Goal: Book appointment/travel/reservation

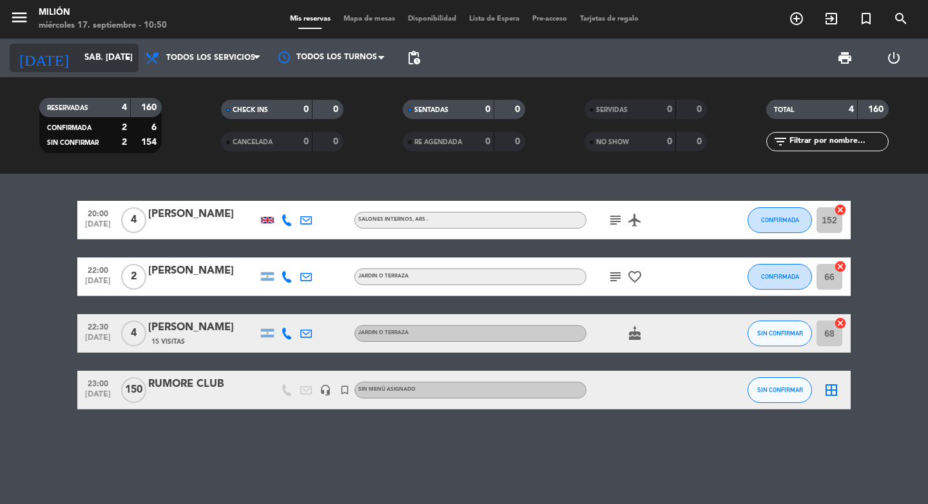
click at [78, 62] on input "sáb. [DATE]" at bounding box center [134, 57] width 113 height 23
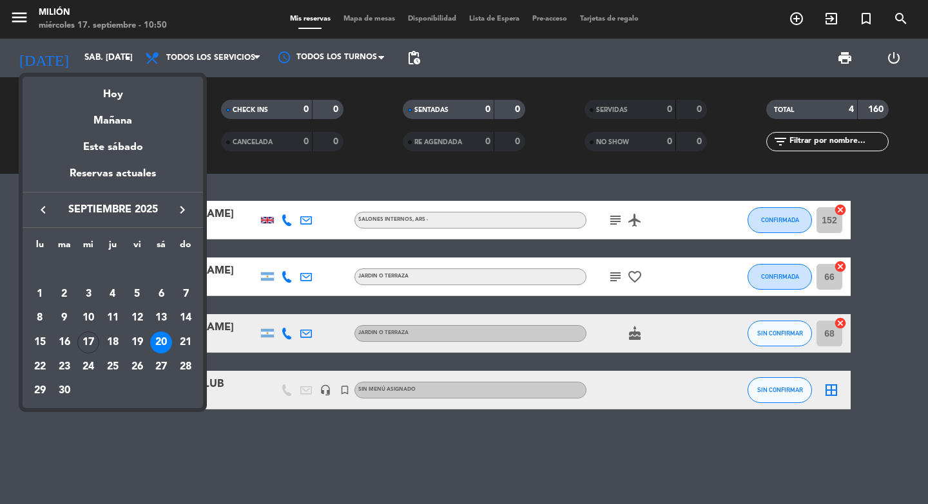
click at [186, 210] on icon "keyboard_arrow_right" at bounding box center [182, 209] width 15 height 15
click at [142, 313] on div "10" at bounding box center [137, 318] width 22 height 22
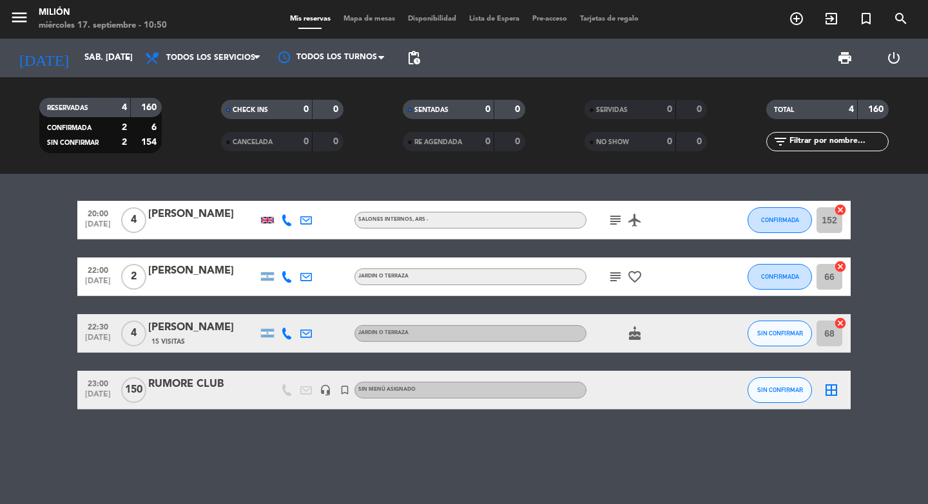
type input "vie. [DATE]"
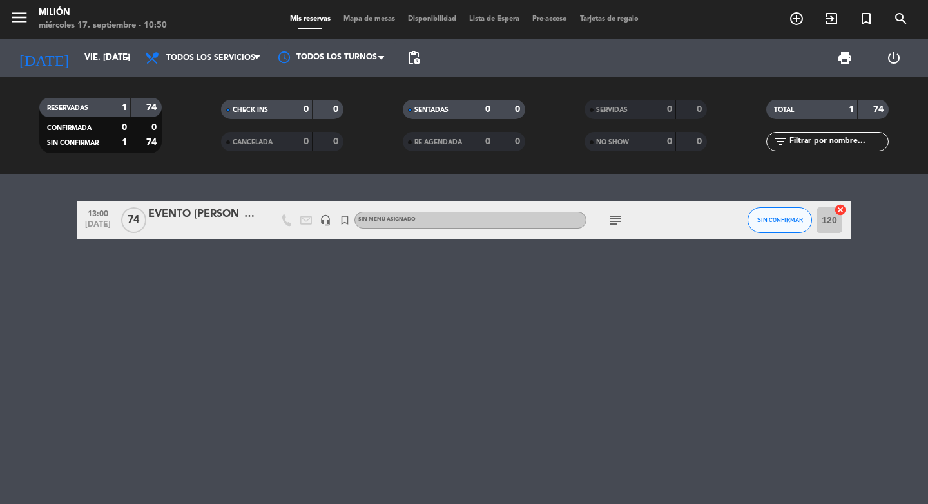
click at [616, 218] on icon "subject" at bounding box center [614, 220] width 15 height 15
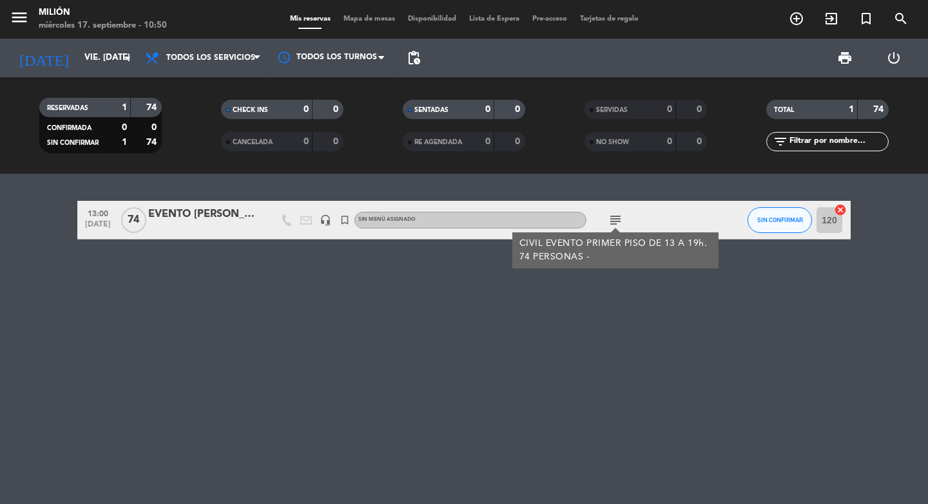
click at [558, 325] on div "13:00 [DATE] EVENTO [PERSON_NAME] headset_mic turned_in_not Sin menú asignado s…" at bounding box center [464, 339] width 928 height 330
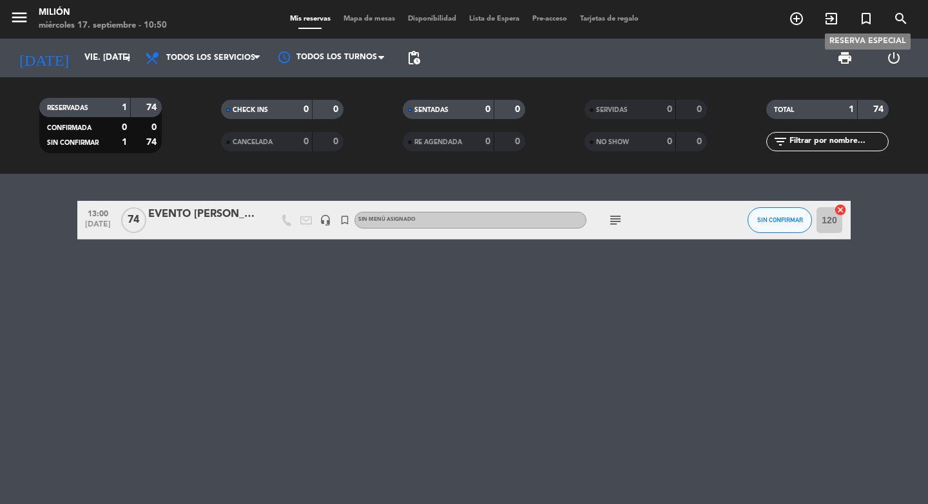
click at [873, 16] on span "turned_in_not" at bounding box center [865, 19] width 35 height 22
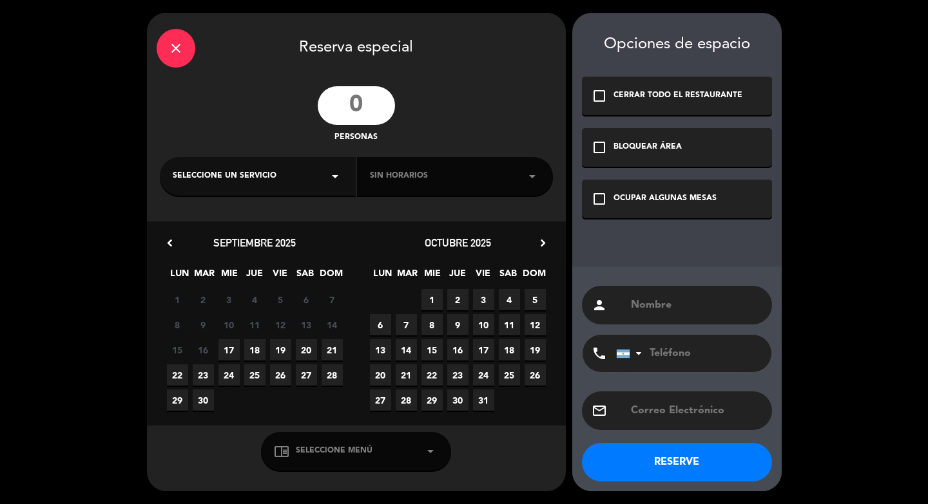
click at [870, 17] on div "close Reserva especial personas Seleccione un servicio arrow_drop_down Sin hora…" at bounding box center [464, 252] width 928 height 504
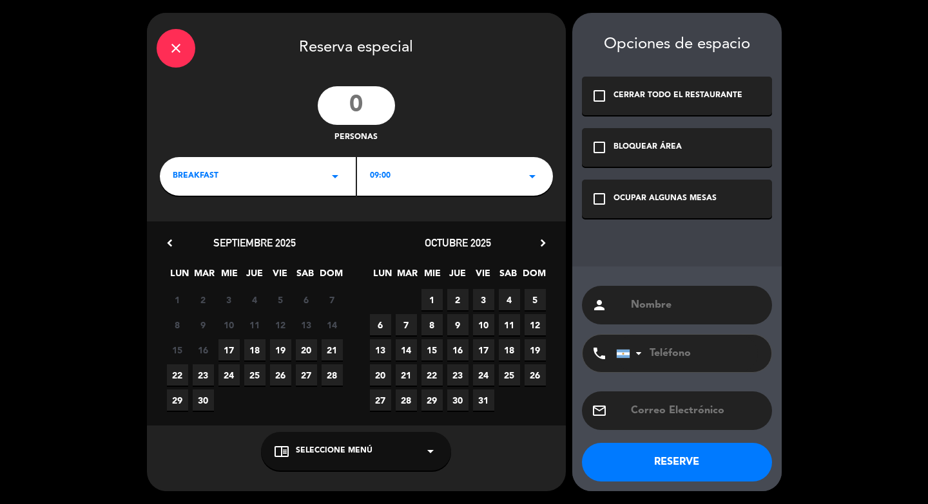
click at [377, 106] on input "number" at bounding box center [356, 105] width 77 height 39
type input "2"
click at [486, 320] on span "10" at bounding box center [483, 324] width 21 height 21
click at [292, 193] on div "BREAKFAST arrow_drop_down" at bounding box center [258, 176] width 196 height 39
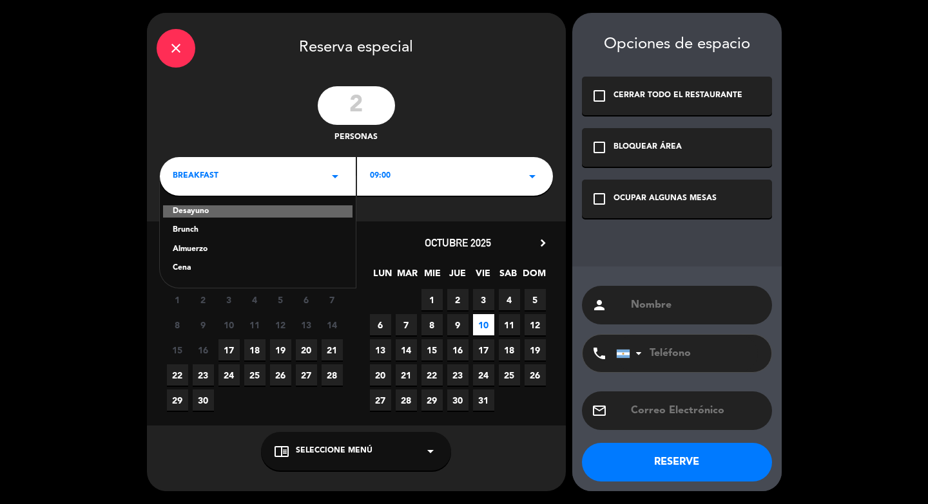
click at [258, 236] on div "Brunch" at bounding box center [258, 230] width 170 height 13
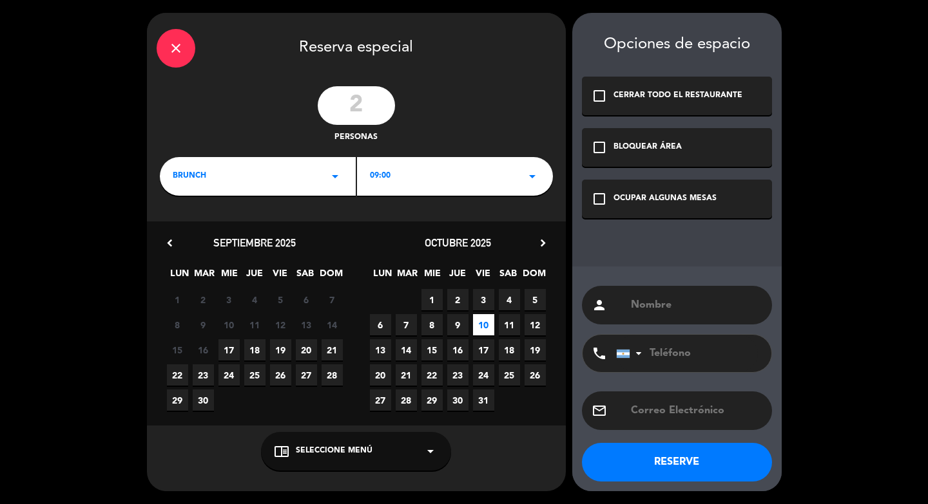
click at [401, 189] on div "09:00 arrow_drop_down" at bounding box center [455, 176] width 196 height 39
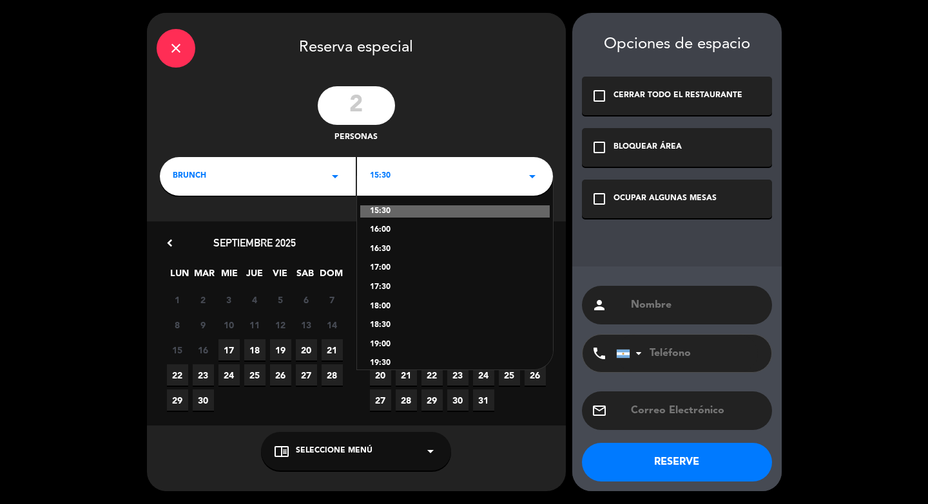
click at [390, 272] on div "17:00" at bounding box center [455, 268] width 170 height 13
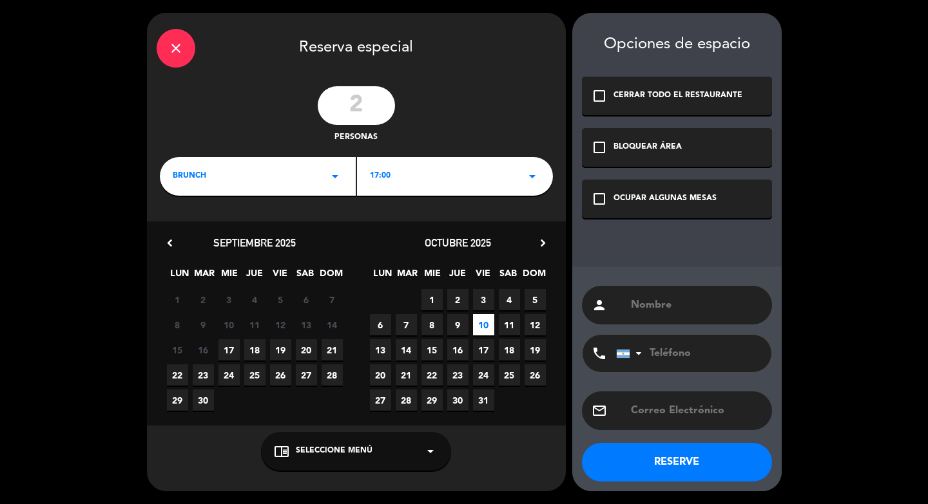
click at [422, 167] on div "17:00 arrow_drop_down" at bounding box center [455, 176] width 196 height 39
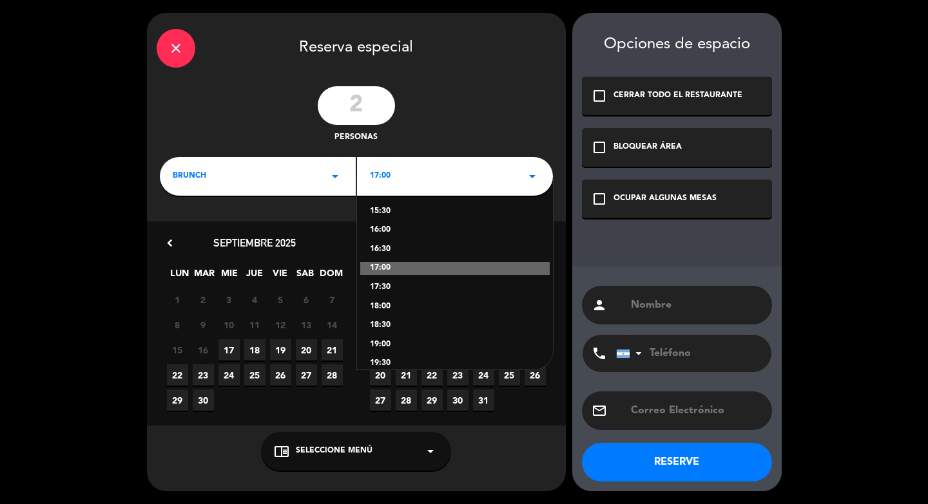
drag, startPoint x: 388, startPoint y: 308, endPoint x: 561, endPoint y: 262, distance: 178.8
click at [388, 307] on div "18:00" at bounding box center [455, 307] width 170 height 13
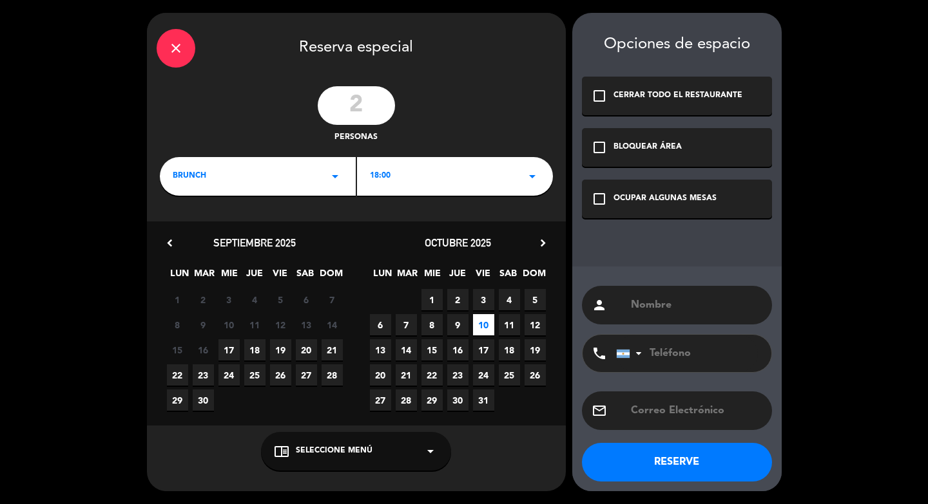
click at [651, 201] on div "OCUPAR ALGUNAS MESAS" at bounding box center [664, 199] width 103 height 13
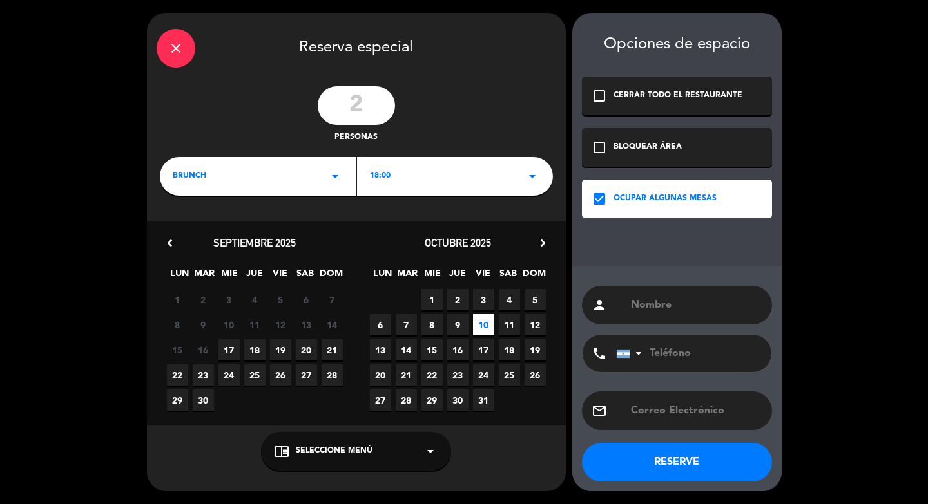
click at [652, 310] on input "text" at bounding box center [695, 305] width 133 height 18
paste input "[PERSON_NAME]"
type input "[PERSON_NAME]"
click at [708, 474] on button "RESERVE" at bounding box center [677, 462] width 190 height 39
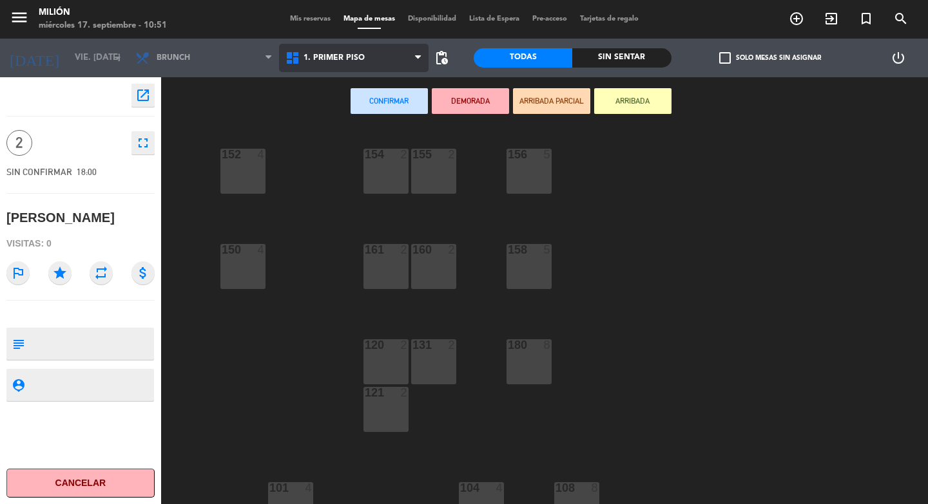
click at [348, 48] on span "1. PRIMER PISO" at bounding box center [354, 58] width 150 height 28
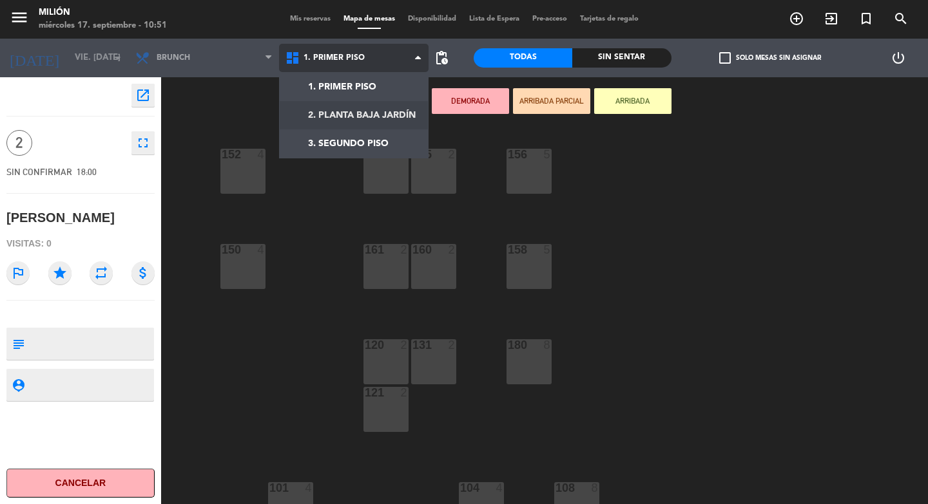
click at [355, 119] on ng-component "menu Milión miércoles 17. septiembre - 10:51 Mis reservas Mapa de mesas Disponi…" at bounding box center [464, 252] width 928 height 504
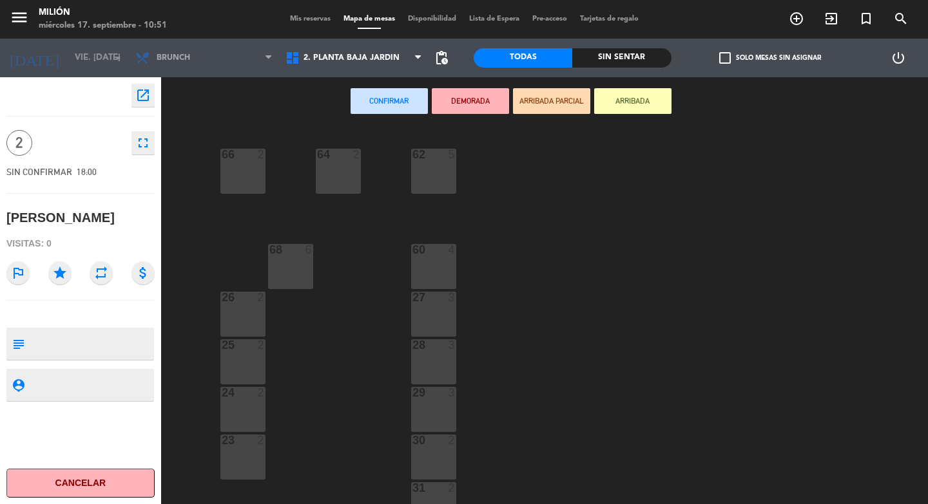
click at [450, 323] on div "27 3" at bounding box center [433, 314] width 45 height 45
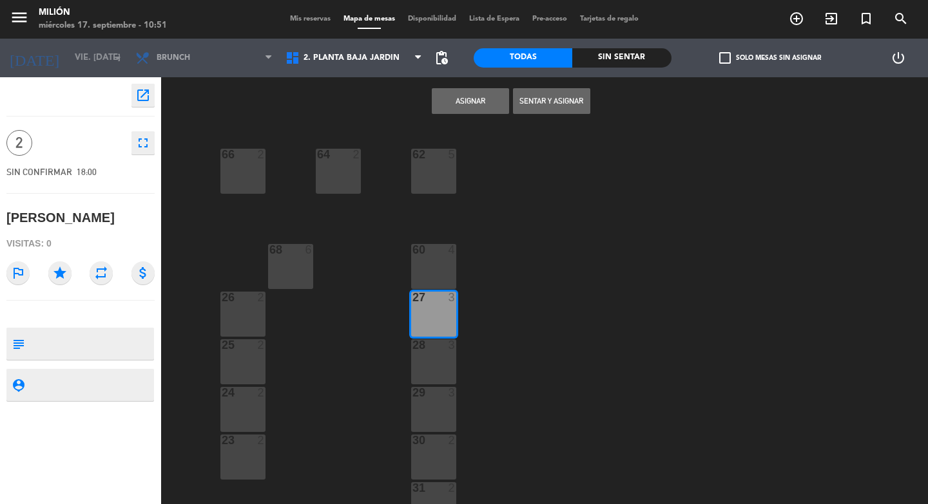
click at [447, 98] on button "Asignar" at bounding box center [470, 101] width 77 height 26
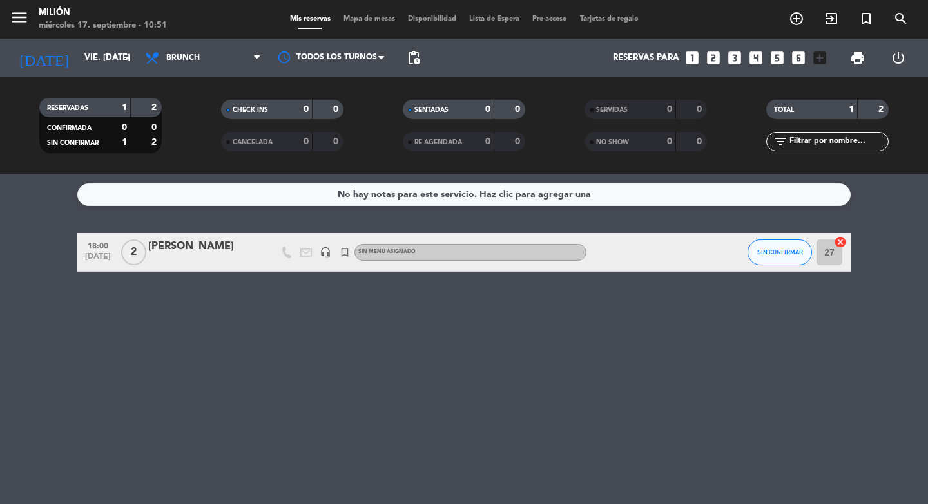
click at [213, 251] on div "[PERSON_NAME]" at bounding box center [203, 246] width 110 height 17
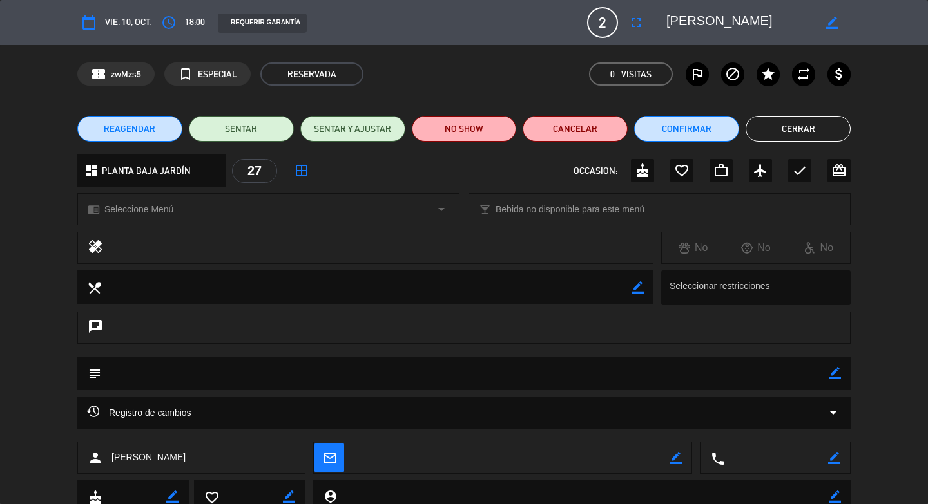
drag, startPoint x: 826, startPoint y: 370, endPoint x: 819, endPoint y: 371, distance: 7.1
click at [828, 370] on icon "border_color" at bounding box center [834, 373] width 12 height 12
click at [802, 371] on textarea at bounding box center [464, 373] width 727 height 33
click at [254, 377] on textarea at bounding box center [464, 373] width 727 height 33
paste textarea "561987"
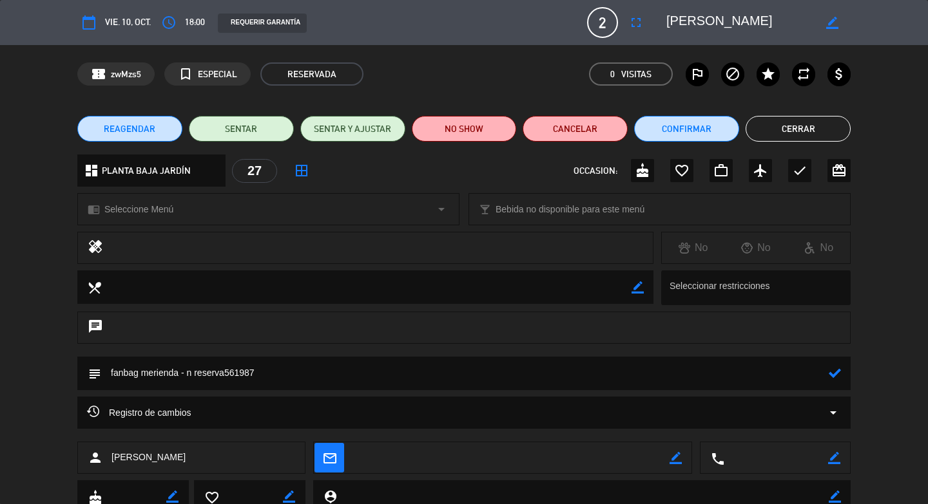
click at [828, 377] on icon at bounding box center [834, 373] width 12 height 12
click at [218, 374] on textarea at bounding box center [464, 373] width 727 height 33
click at [224, 375] on textarea at bounding box center [464, 373] width 727 height 33
click at [830, 377] on icon "border_color" at bounding box center [834, 373] width 12 height 12
type textarea "fanbag merienda - n reserva 561987"
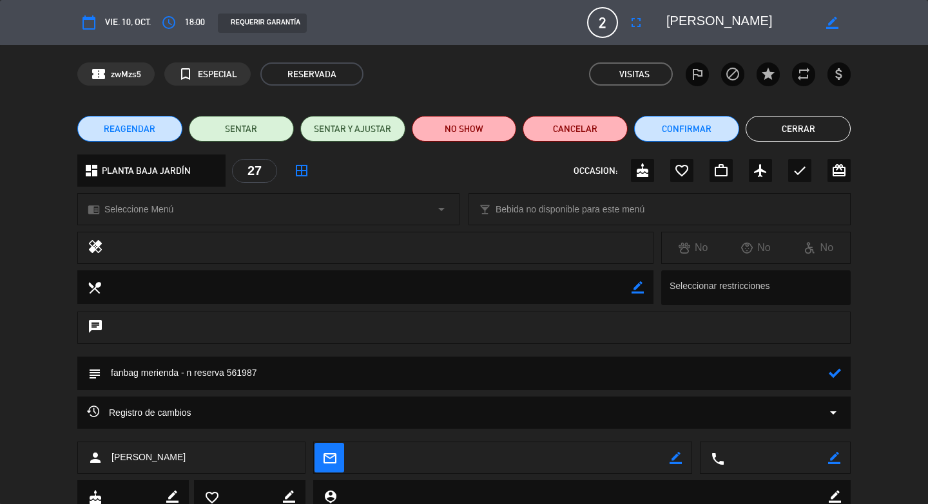
click at [828, 373] on icon at bounding box center [834, 373] width 12 height 12
click at [800, 138] on button "Cerrar" at bounding box center [797, 129] width 105 height 26
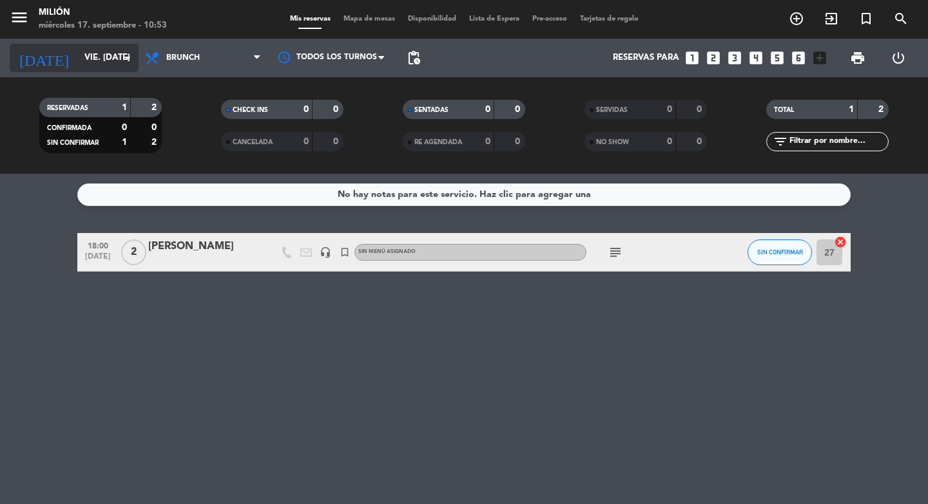
click at [88, 59] on input "vie. [DATE]" at bounding box center [134, 57] width 113 height 23
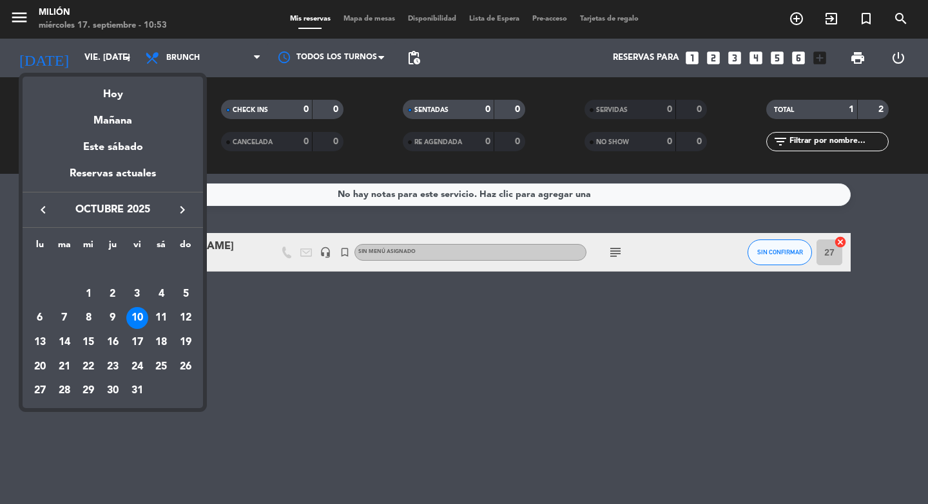
click at [134, 315] on div "10" at bounding box center [137, 318] width 22 height 22
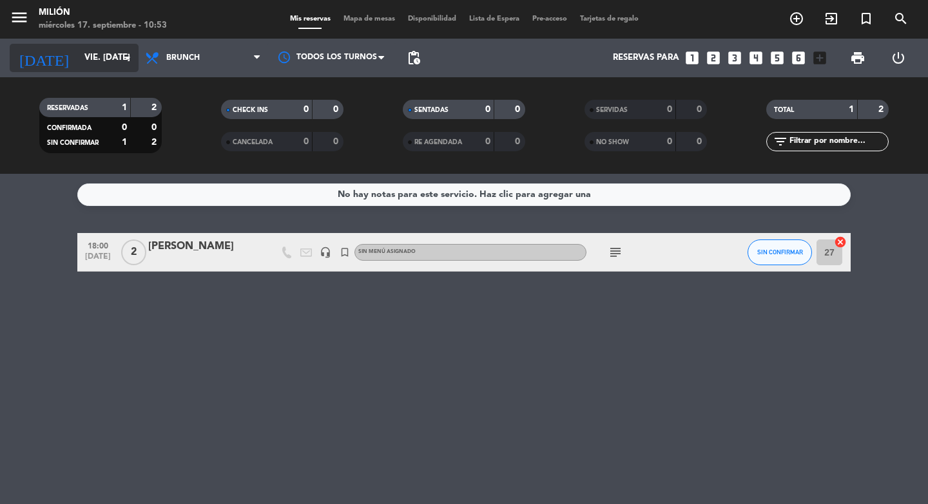
click at [99, 57] on input "vie. [DATE]" at bounding box center [134, 57] width 113 height 23
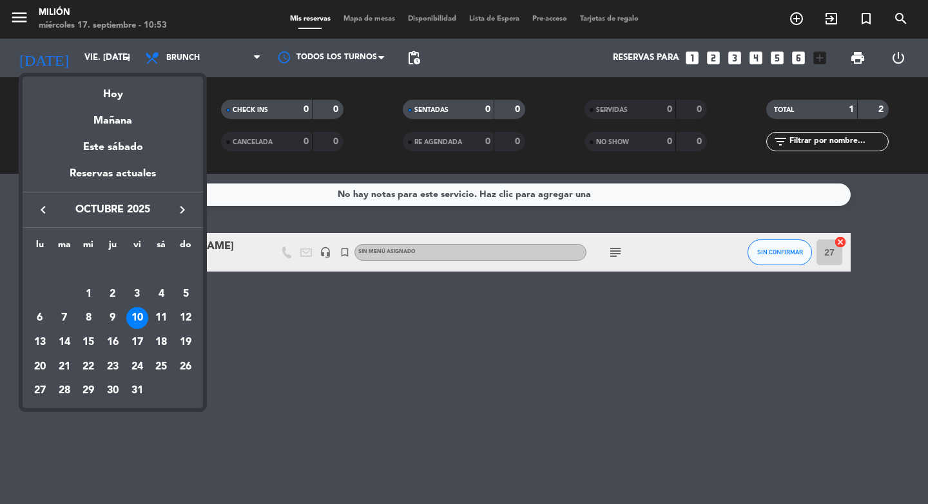
click at [38, 207] on icon "keyboard_arrow_left" at bounding box center [42, 209] width 15 height 15
click at [90, 349] on div "17" at bounding box center [88, 343] width 22 height 22
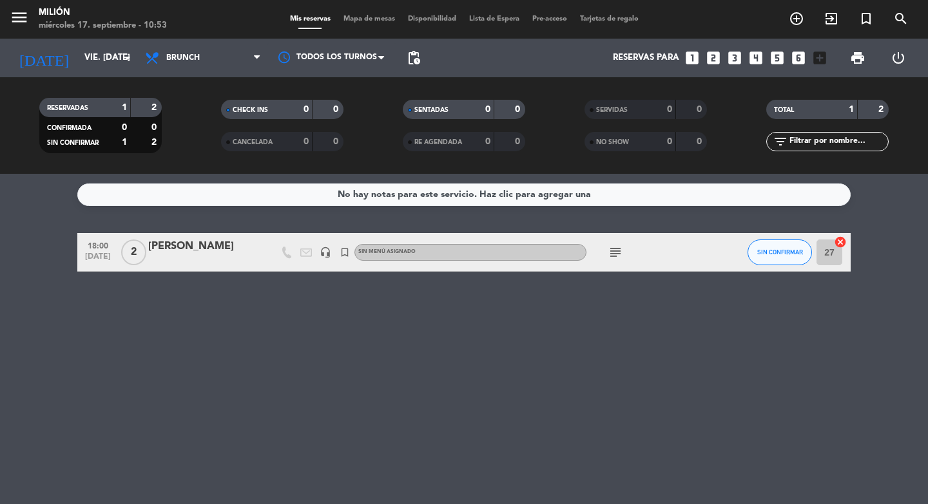
type input "mié. [DATE]"
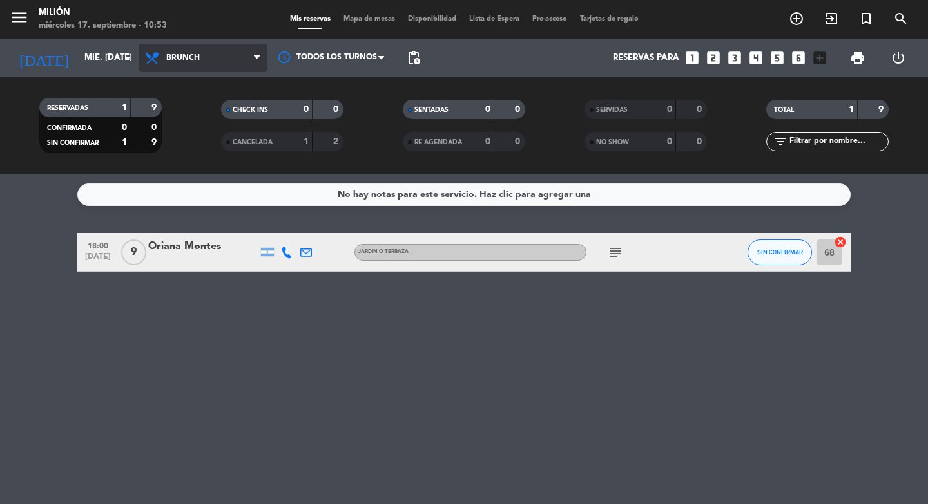
drag, startPoint x: 182, startPoint y: 52, endPoint x: 185, endPoint y: 60, distance: 9.0
click at [182, 49] on span "Brunch" at bounding box center [202, 58] width 129 height 28
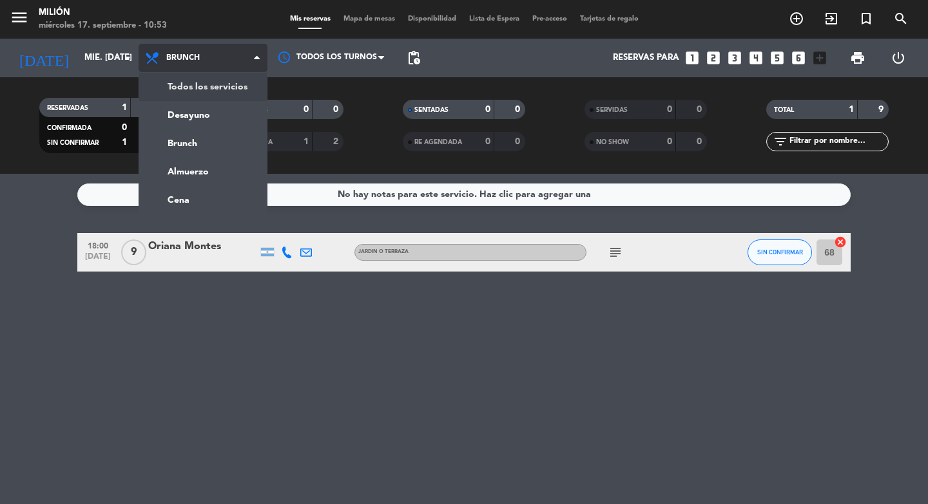
click at [187, 81] on div "menu Milión miércoles 17. septiembre - 10:53 Mis reservas Mapa de mesas Disponi…" at bounding box center [464, 87] width 928 height 174
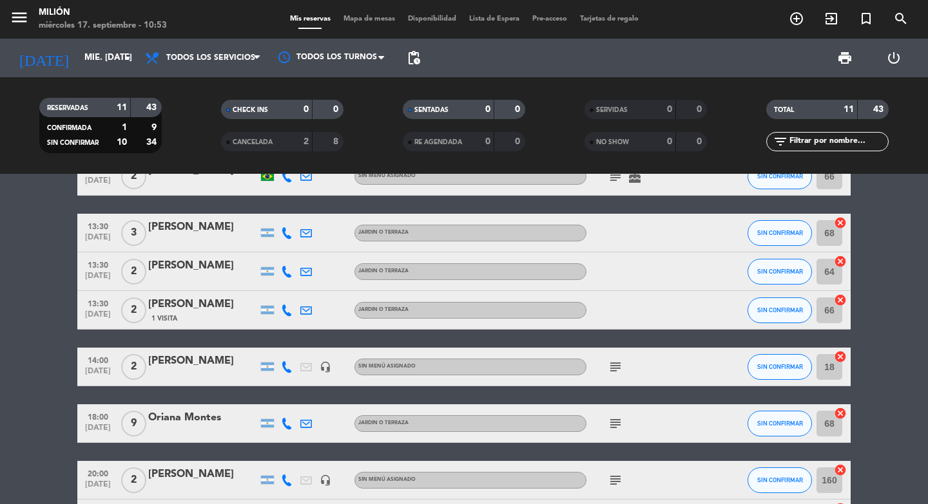
scroll to position [184, 0]
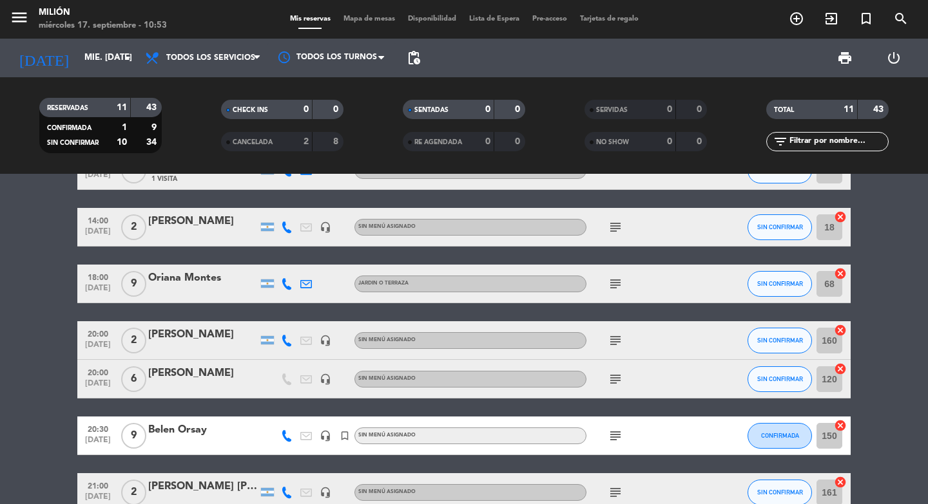
click at [611, 279] on icon "subject" at bounding box center [614, 283] width 15 height 15
